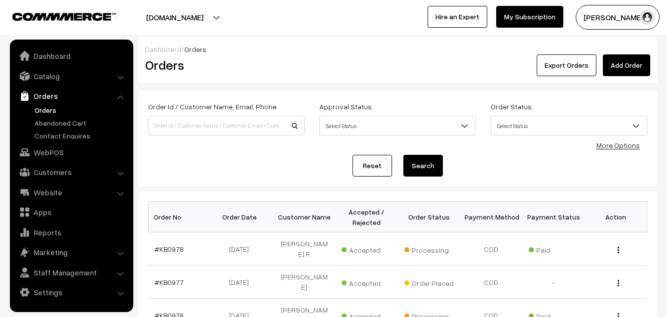
click at [51, 113] on link "Orders" at bounding box center [81, 110] width 98 height 10
click at [44, 110] on link "Orders" at bounding box center [81, 110] width 98 height 10
click at [73, 119] on link "Abandoned Cart" at bounding box center [81, 123] width 98 height 10
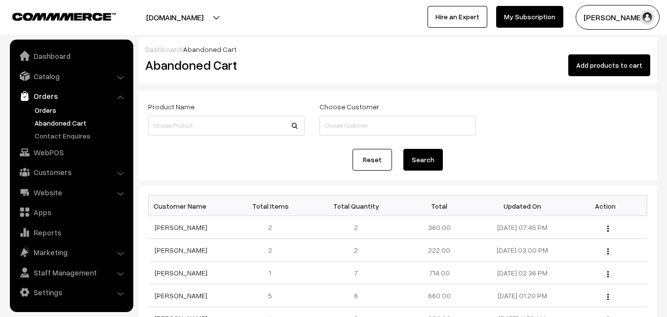
click at [50, 107] on link "Orders" at bounding box center [81, 110] width 98 height 10
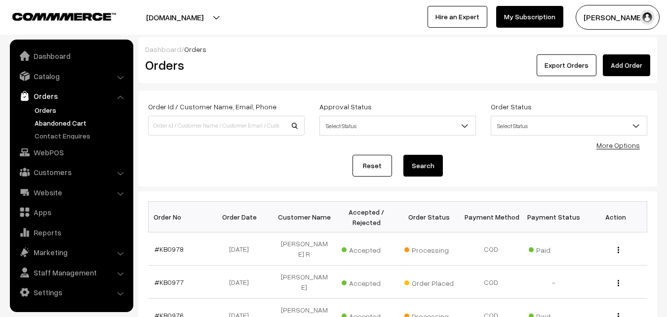
click at [89, 120] on link "Abandoned Cart" at bounding box center [81, 123] width 98 height 10
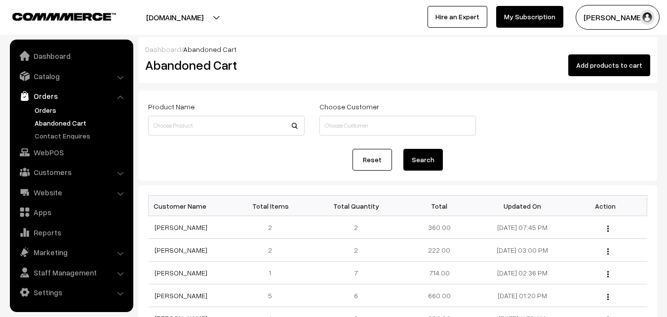
click at [54, 112] on link "Orders" at bounding box center [81, 110] width 98 height 10
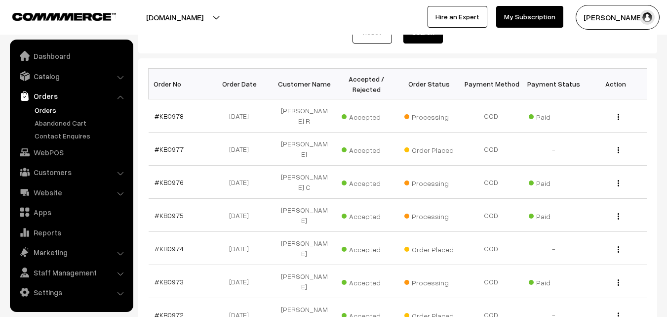
scroll to position [133, 0]
click at [172, 144] on link "#KB0977" at bounding box center [169, 148] width 29 height 8
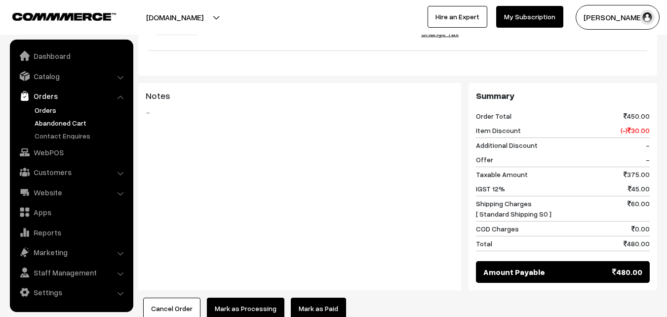
click at [75, 118] on link "Abandoned Cart" at bounding box center [81, 123] width 98 height 10
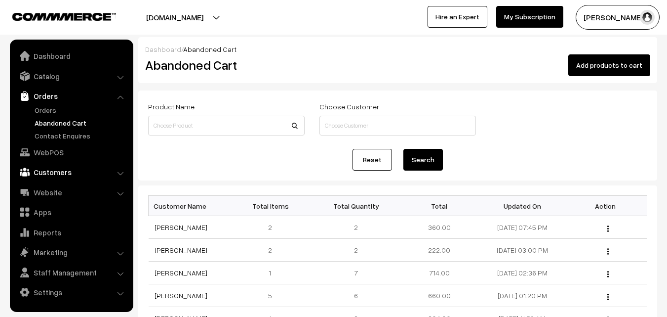
click at [75, 170] on link "Customers" at bounding box center [71, 172] width 118 height 18
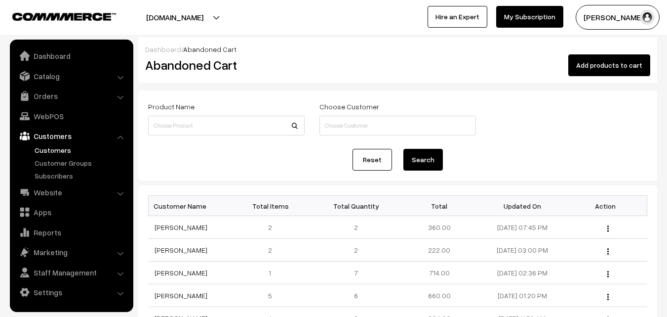
click at [49, 149] on link "Customers" at bounding box center [81, 150] width 98 height 10
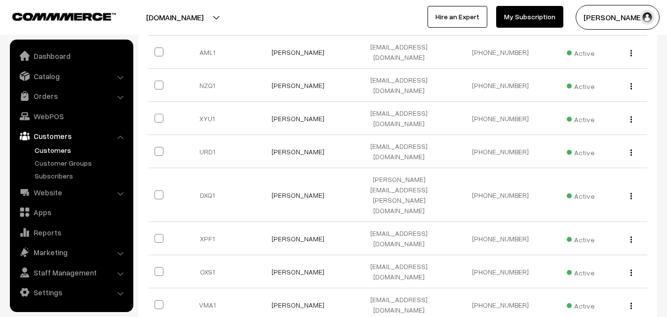
scroll to position [303, 0]
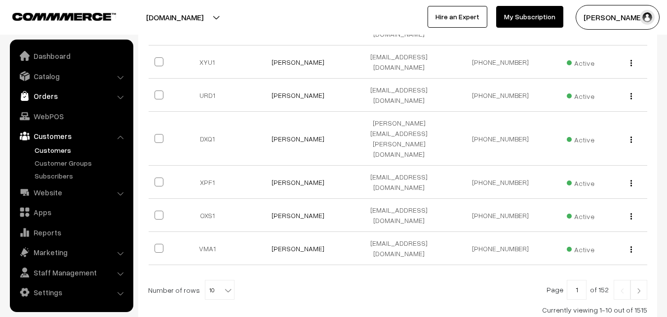
click at [66, 89] on link "Orders" at bounding box center [71, 96] width 118 height 18
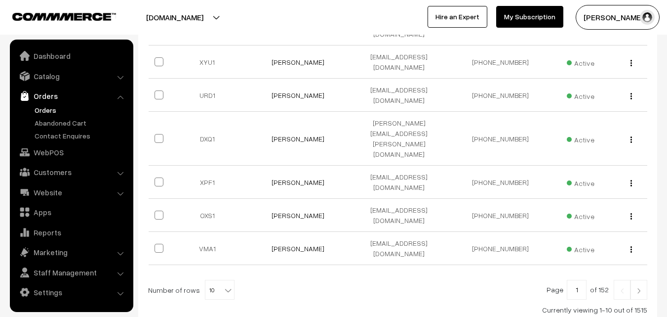
click at [52, 106] on link "Orders" at bounding box center [81, 110] width 98 height 10
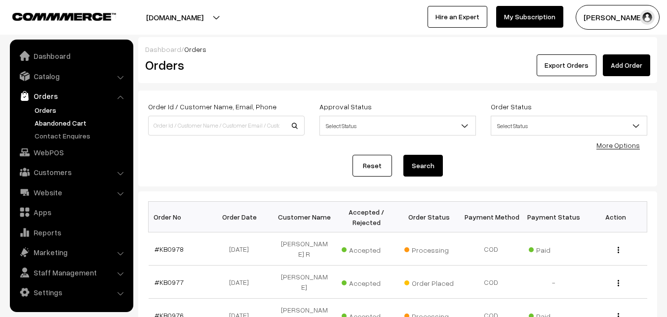
click at [72, 123] on link "Abandoned Cart" at bounding box center [81, 123] width 98 height 10
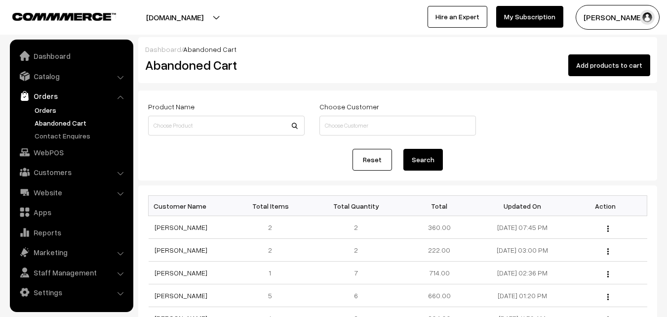
click at [52, 109] on link "Orders" at bounding box center [81, 110] width 98 height 10
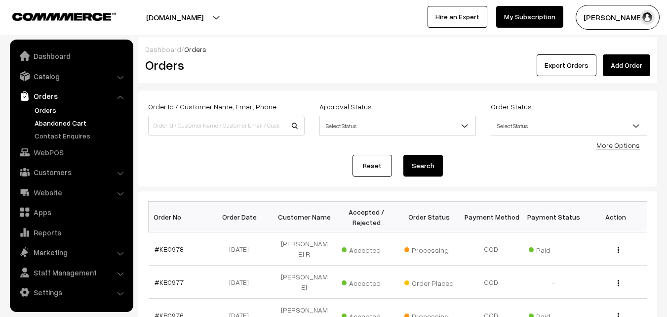
click at [52, 127] on link "Abandoned Cart" at bounding box center [81, 123] width 98 height 10
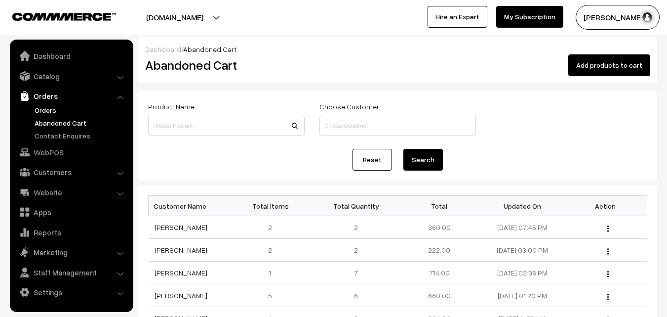
click at [47, 114] on link "Orders" at bounding box center [81, 110] width 98 height 10
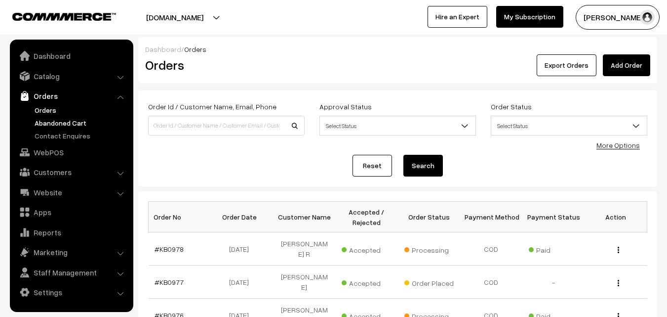
click at [42, 123] on link "Abandoned Cart" at bounding box center [81, 123] width 98 height 10
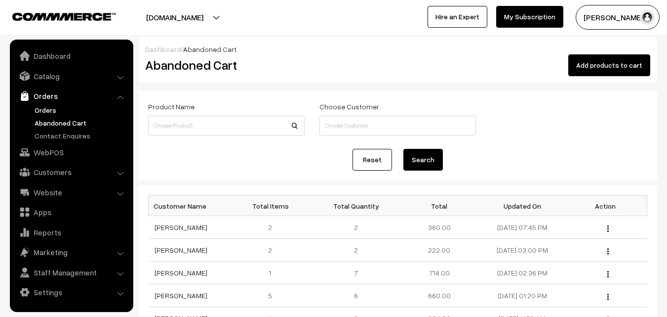
click at [50, 110] on link "Orders" at bounding box center [81, 110] width 98 height 10
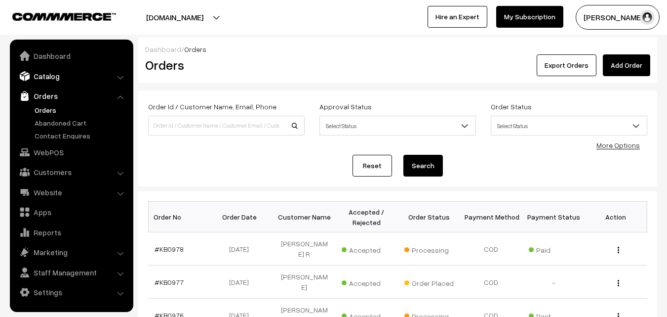
click at [53, 82] on link "Catalog" at bounding box center [71, 76] width 118 height 18
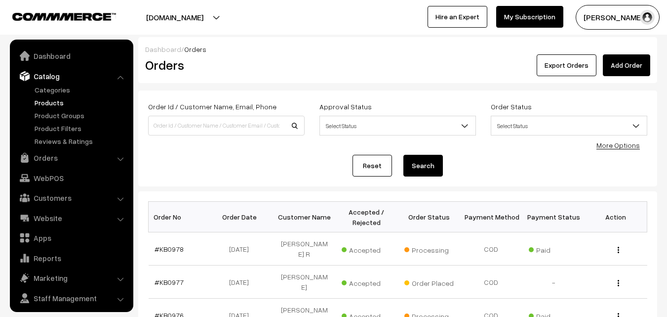
click at [57, 100] on link "Products" at bounding box center [81, 102] width 98 height 10
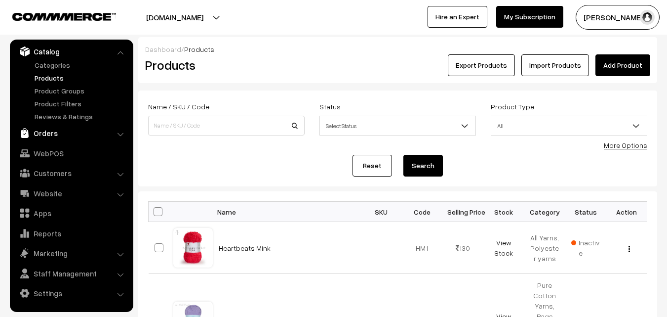
click at [48, 126] on link "Orders" at bounding box center [71, 133] width 118 height 18
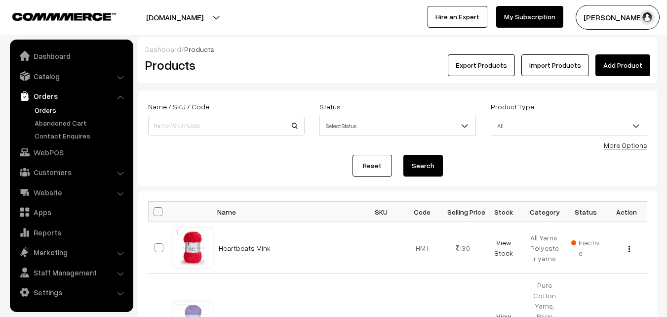
click at [48, 115] on link "Orders" at bounding box center [81, 110] width 98 height 10
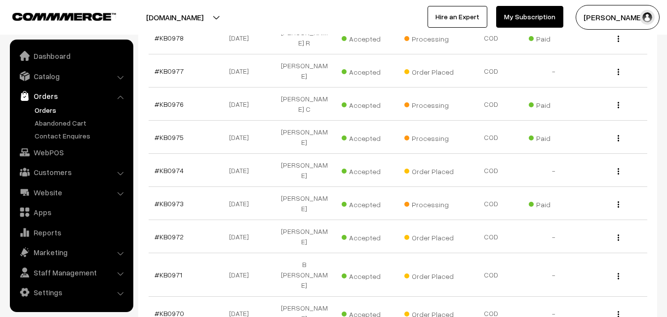
scroll to position [211, 0]
click at [171, 270] on link "#KB0971" at bounding box center [169, 274] width 28 height 8
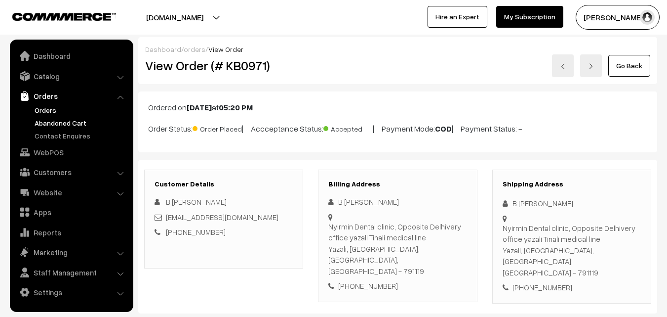
click at [47, 117] on ul "Orders" at bounding box center [71, 123] width 119 height 36
click at [47, 118] on link "Abandoned Cart" at bounding box center [81, 123] width 98 height 10
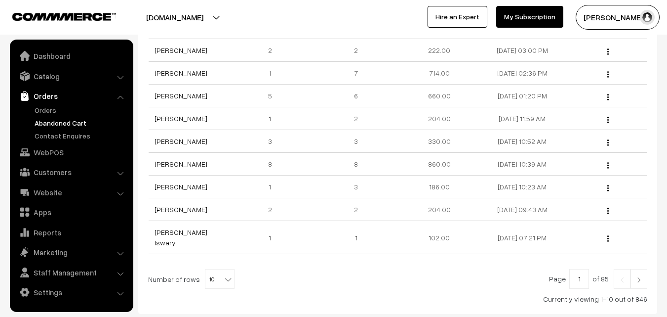
scroll to position [200, 0]
click at [47, 109] on link "Orders" at bounding box center [81, 110] width 98 height 10
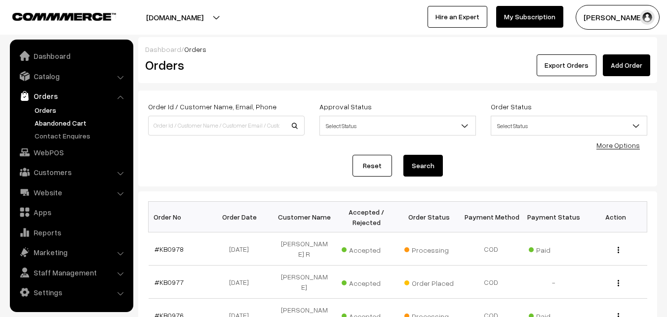
click at [58, 124] on link "Abandoned Cart" at bounding box center [81, 123] width 98 height 10
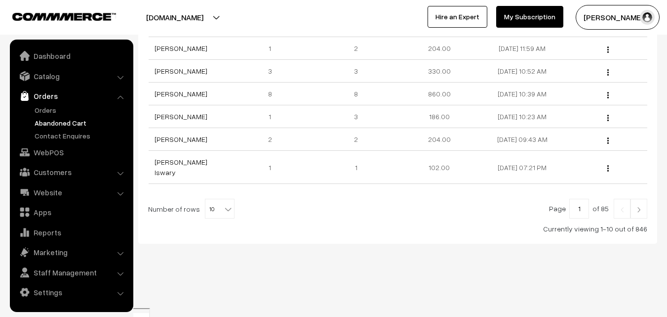
scroll to position [271, 0]
click at [47, 114] on link "Orders" at bounding box center [81, 110] width 98 height 10
